Goal: Task Accomplishment & Management: Use online tool/utility

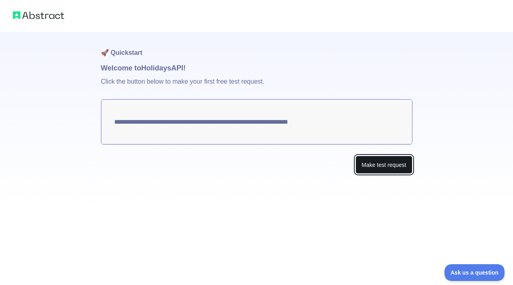
click at [386, 170] on button "Make test request" at bounding box center [383, 165] width 57 height 18
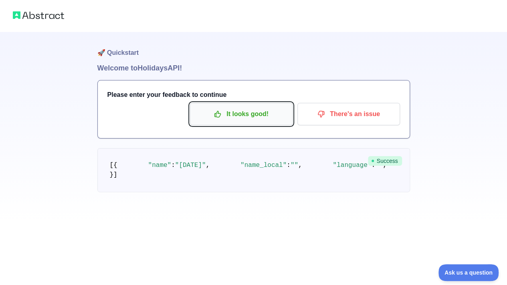
click at [235, 115] on p "It looks good!" at bounding box center [241, 114] width 91 height 14
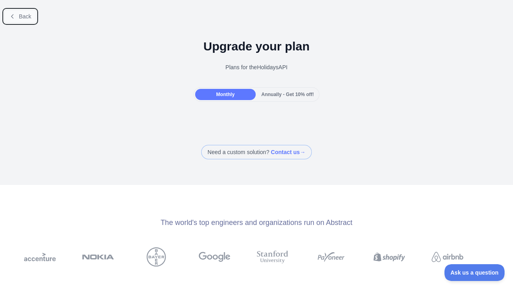
click at [26, 22] on button "Back" at bounding box center [20, 17] width 32 height 14
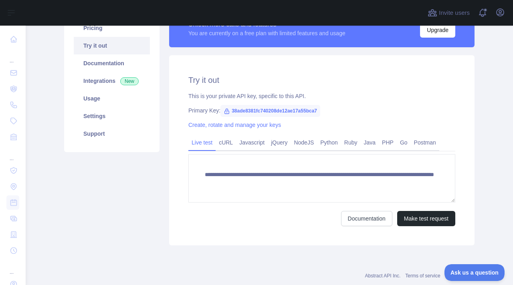
scroll to position [95, 0]
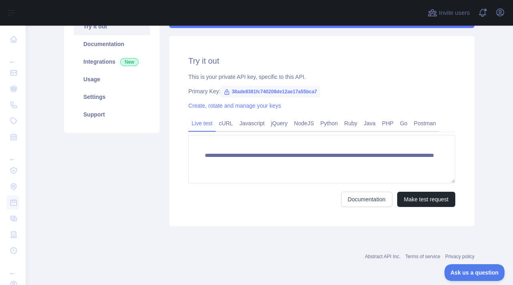
click at [273, 93] on span "38ade8381fc740208de12ae17a55bca7" at bounding box center [270, 92] width 100 height 12
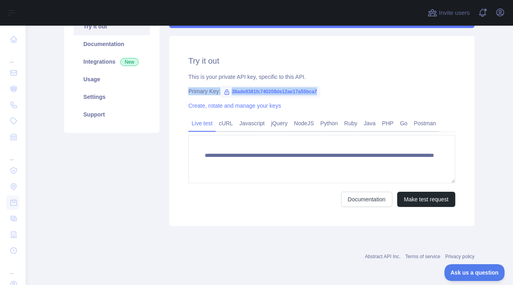
click at [325, 95] on div "Primary Key: 38ade8381fc740208de12ae17a55bca7" at bounding box center [321, 91] width 267 height 8
click at [301, 94] on span "38ade8381fc740208de12ae17a55bca7" at bounding box center [270, 92] width 100 height 12
copy span "38ade8381fc740208de12ae17a55bca7"
